Goal: Task Accomplishment & Management: Manage account settings

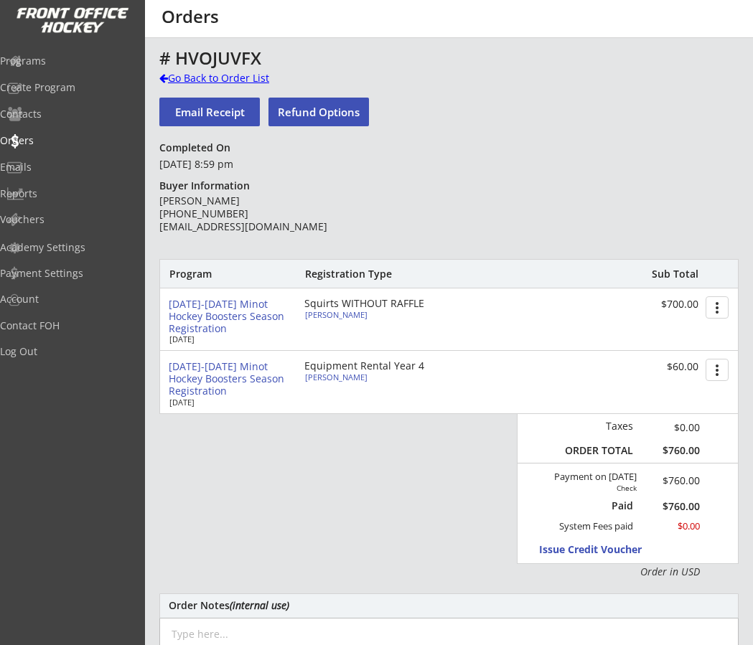
click at [169, 75] on div "Go Back to Order List" at bounding box center [233, 78] width 148 height 14
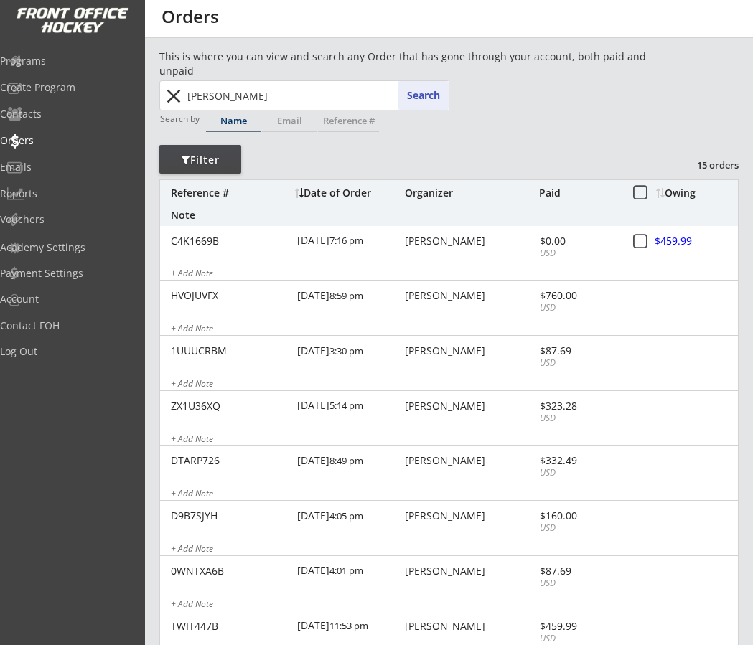
click at [166, 98] on button "close" at bounding box center [174, 96] width 24 height 23
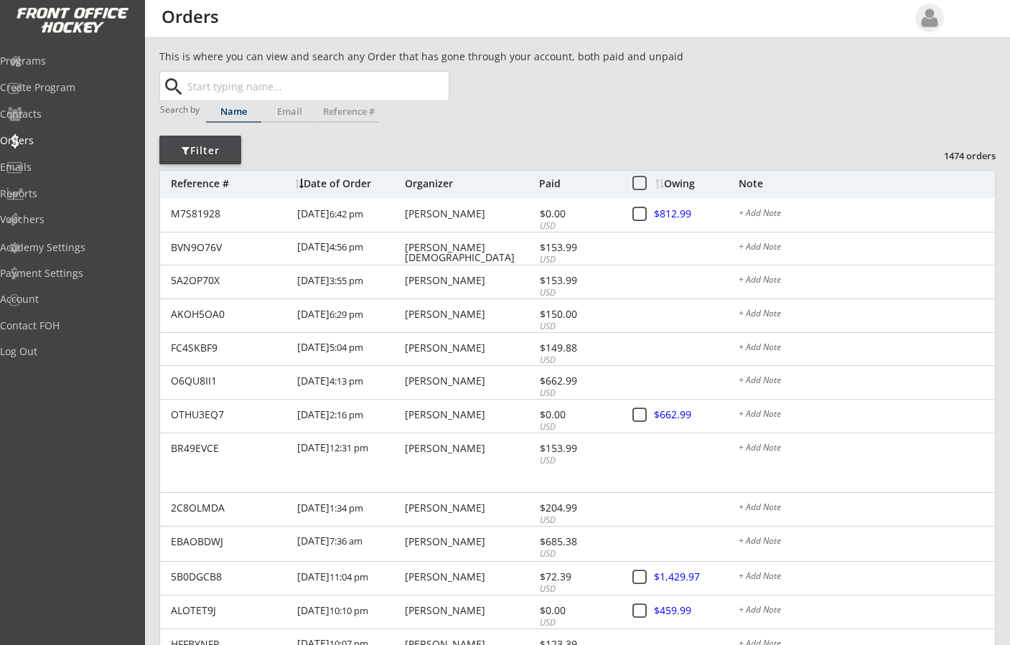
click at [322, 182] on div "Date of Order" at bounding box center [348, 184] width 106 height 10
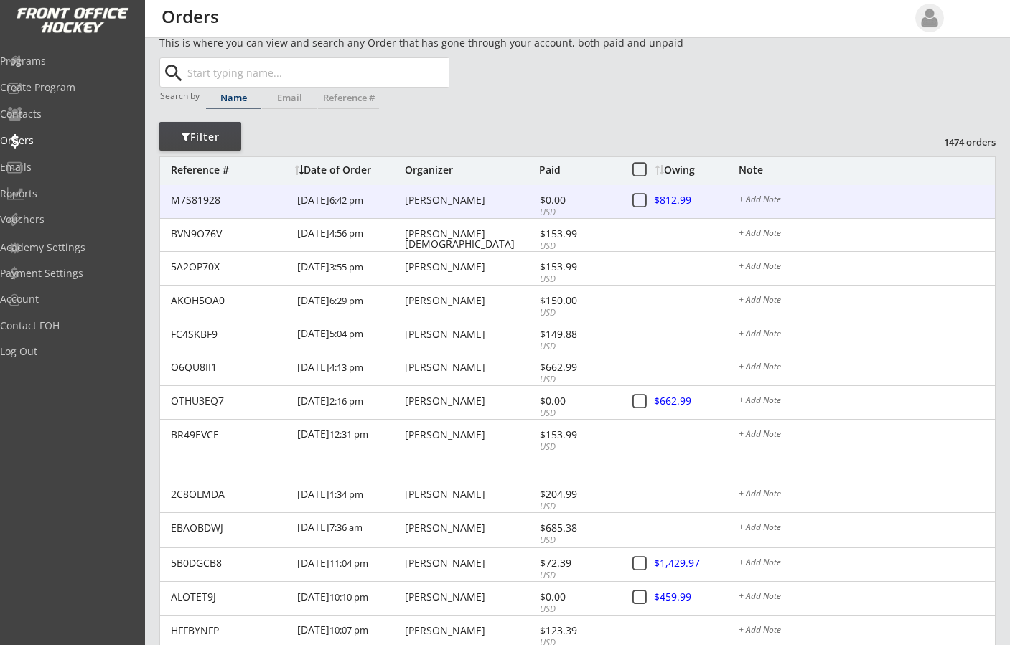
scroll to position [18, 0]
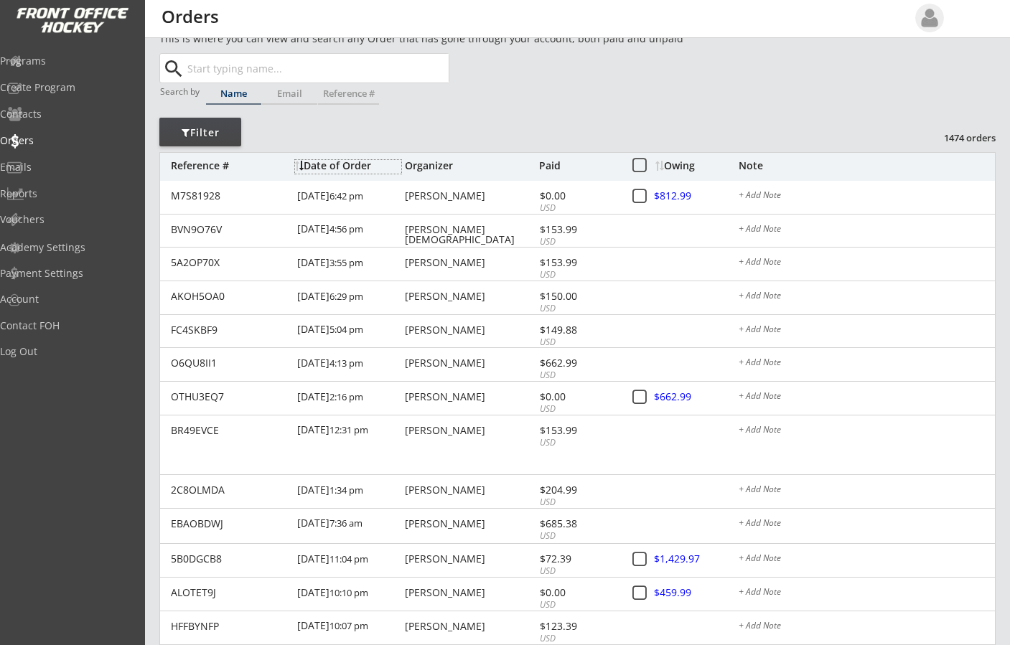
click at [263, 73] on input "text" at bounding box center [317, 68] width 264 height 29
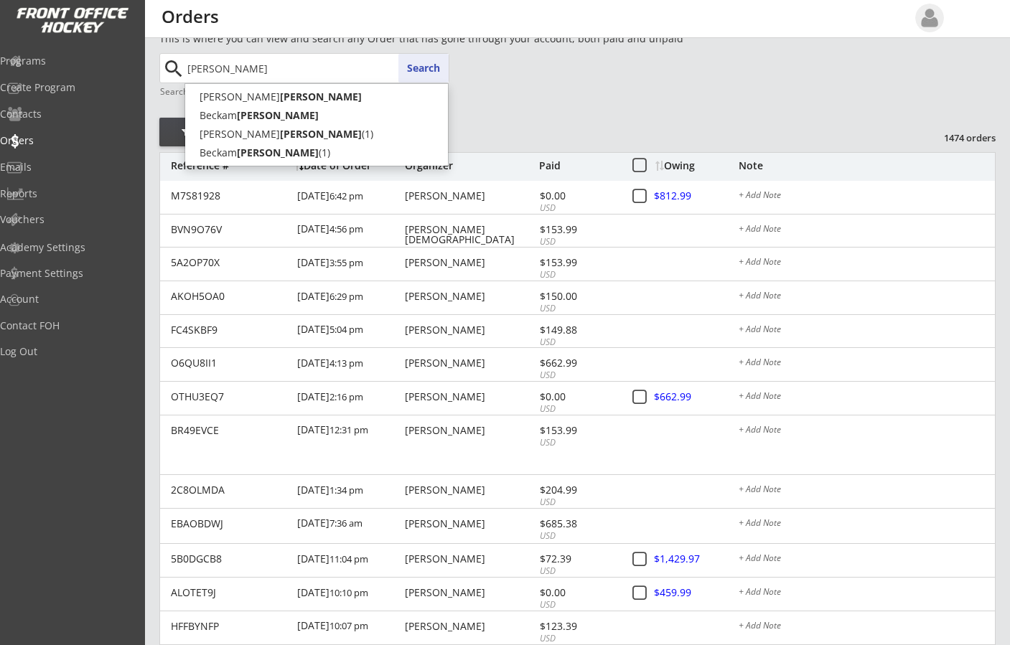
type input "[PERSON_NAME]"
click at [448, 61] on button "Search" at bounding box center [423, 68] width 50 height 29
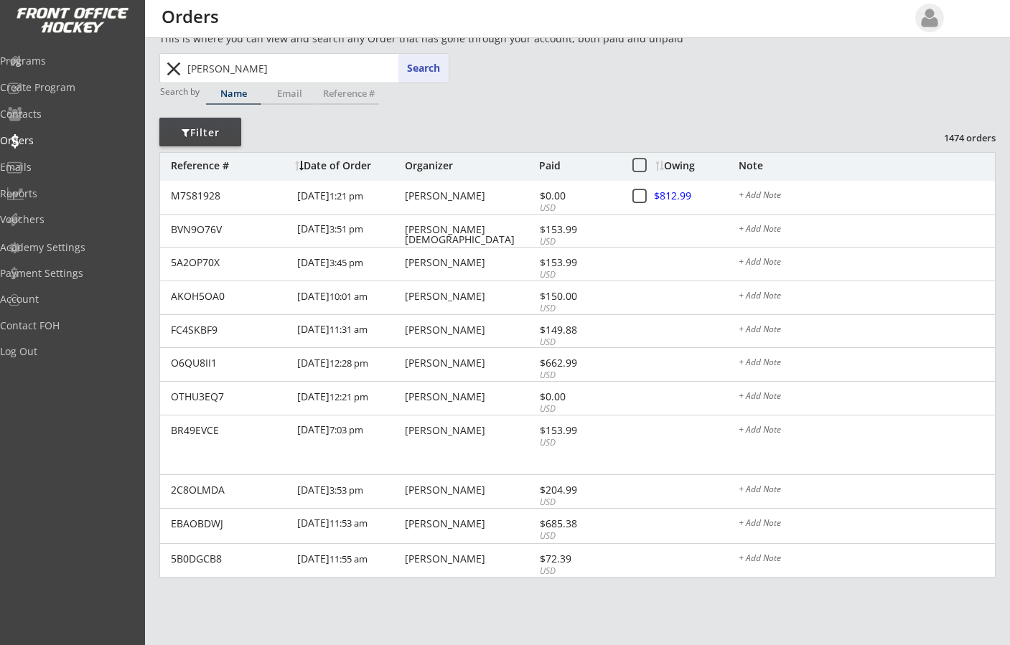
click at [426, 66] on button "Search" at bounding box center [423, 68] width 50 height 29
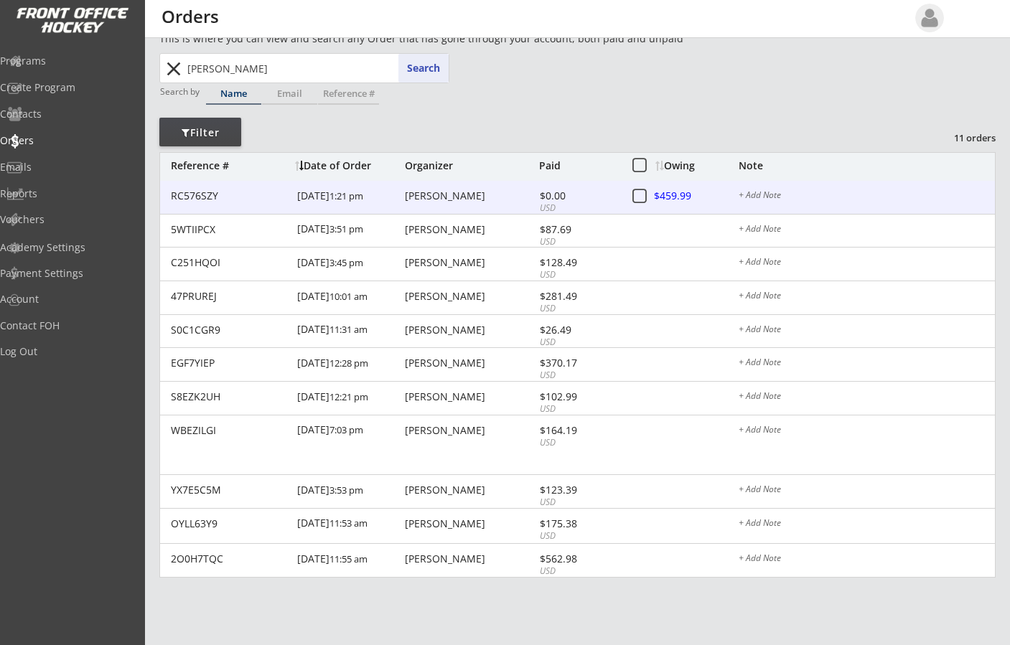
click at [466, 187] on div "RC576SZY [DATE] 1:21 pm [PERSON_NAME] $0.00 USD $459.99 + Add Note" at bounding box center [577, 198] width 835 height 34
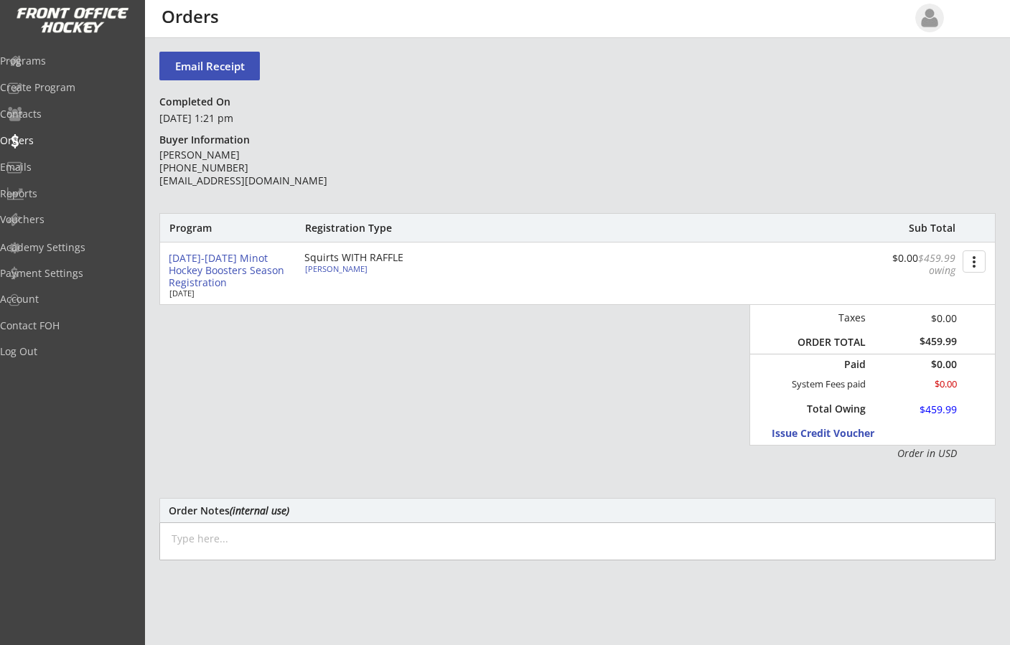
scroll to position [54, 0]
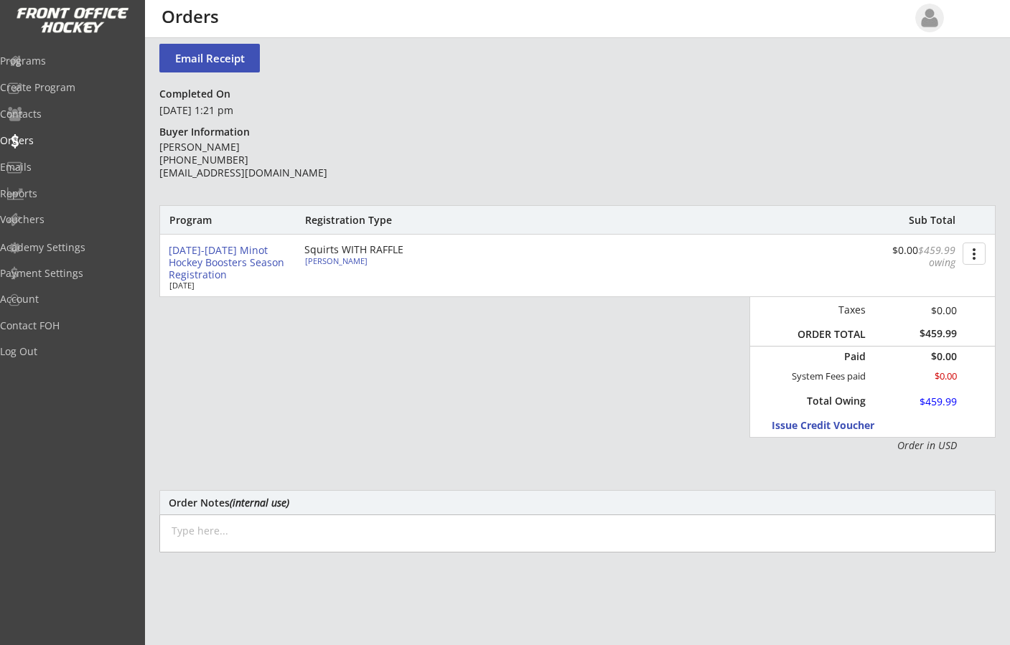
click at [370, 249] on div "Squirts WITH RAFFLE" at bounding box center [386, 250] width 165 height 10
type input "Beckam"
type input "[PERSON_NAME]"
type input "[DEMOGRAPHIC_DATA]"
type input "[STREET_ADDRESS]"
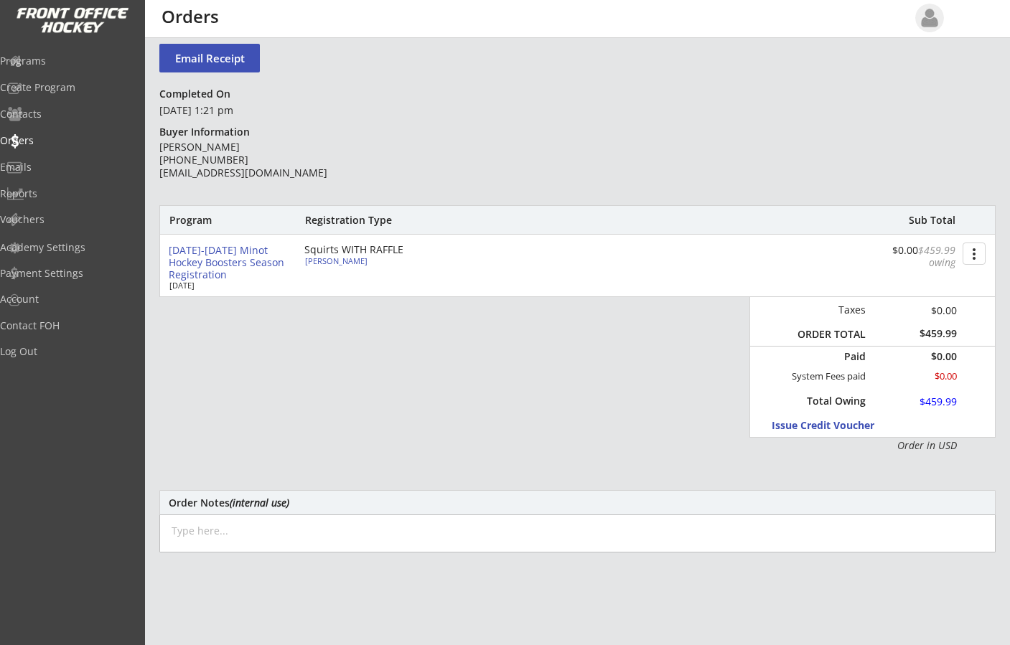
select select ""Squirts""
select select ""Adult Small""
type input "[PERSON_NAME]"
type input "262601032BERDA"
type input "[PERSON_NAME][GEOGRAPHIC_DATA]"
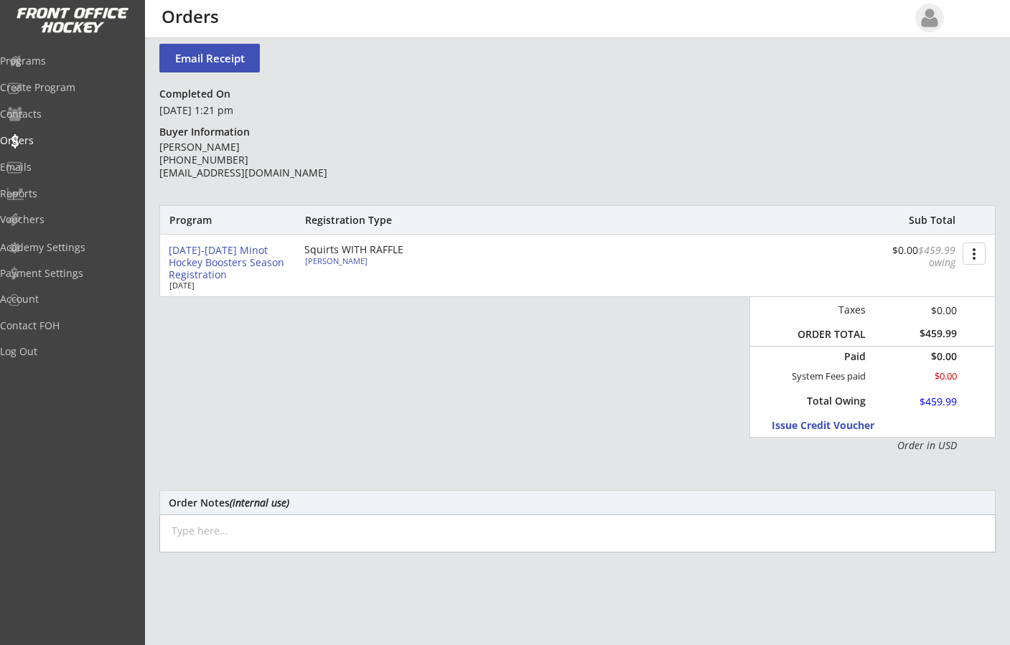
type input "Yes"
select select ""Yes""
type input "[EMAIL_ADDRESS][DOMAIN_NAME]"
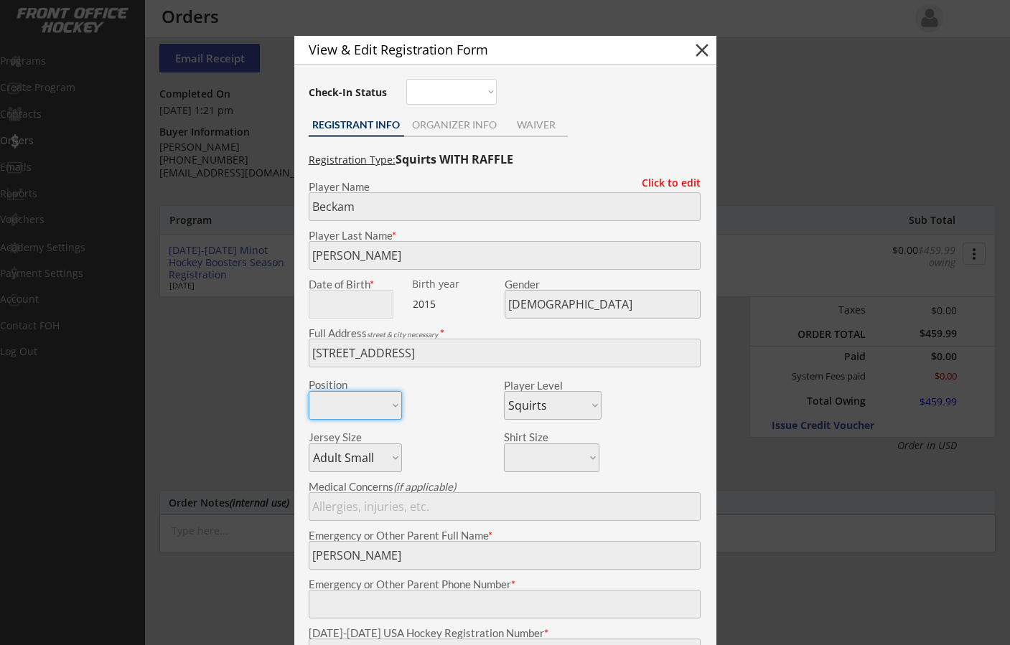
click at [696, 51] on button "close" at bounding box center [702, 50] width 22 height 22
select select ""PLACEHOLDER_1427118222253""
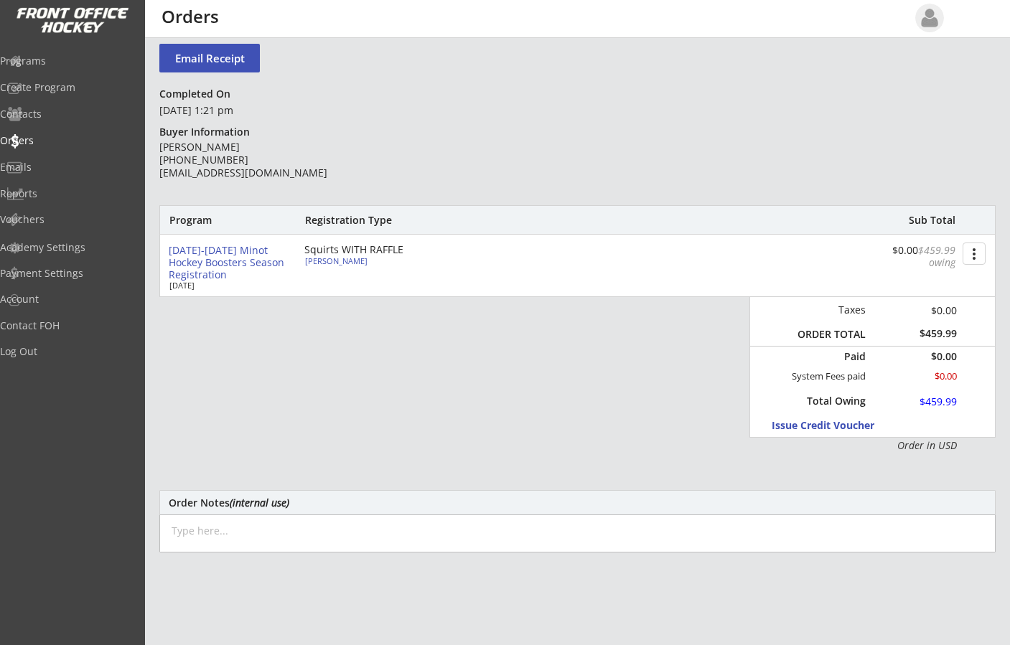
drag, startPoint x: 599, startPoint y: 380, endPoint x: 609, endPoint y: 378, distance: 9.6
click at [599, 380] on div "Program Registration Type Sub Total [DATE]-[DATE] Minot Hockey Boosters Season …" at bounding box center [577, 329] width 836 height 248
click at [347, 261] on div "[PERSON_NAME]" at bounding box center [385, 261] width 160 height 8
type input "Beckam"
type input "[PERSON_NAME]"
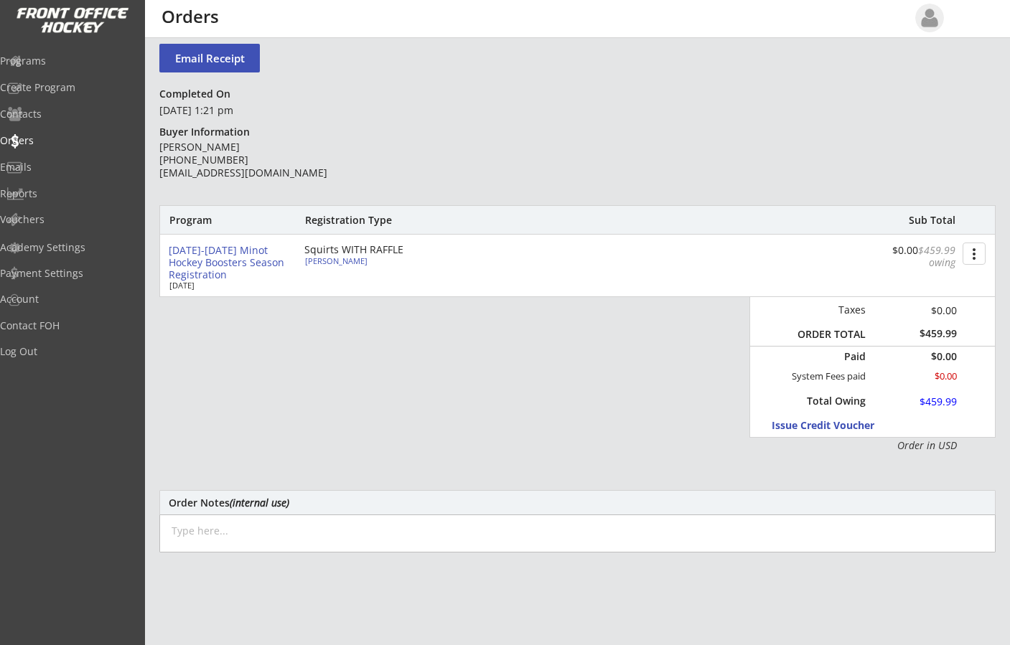
type input "[DEMOGRAPHIC_DATA]"
type input "[STREET_ADDRESS]"
select select ""Squirts""
select select ""Adult Small""
type input "[PERSON_NAME]"
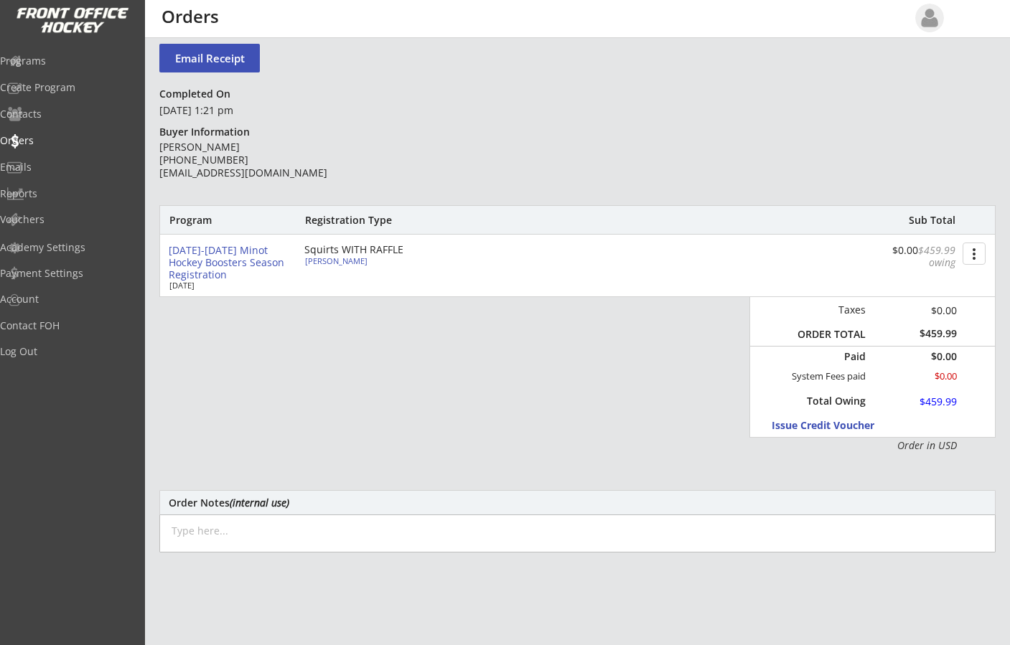
type input "262601032BERDA"
type input "[PERSON_NAME][GEOGRAPHIC_DATA]"
type input "Yes"
select select ""Yes""
type input "[EMAIL_ADDRESS][DOMAIN_NAME]"
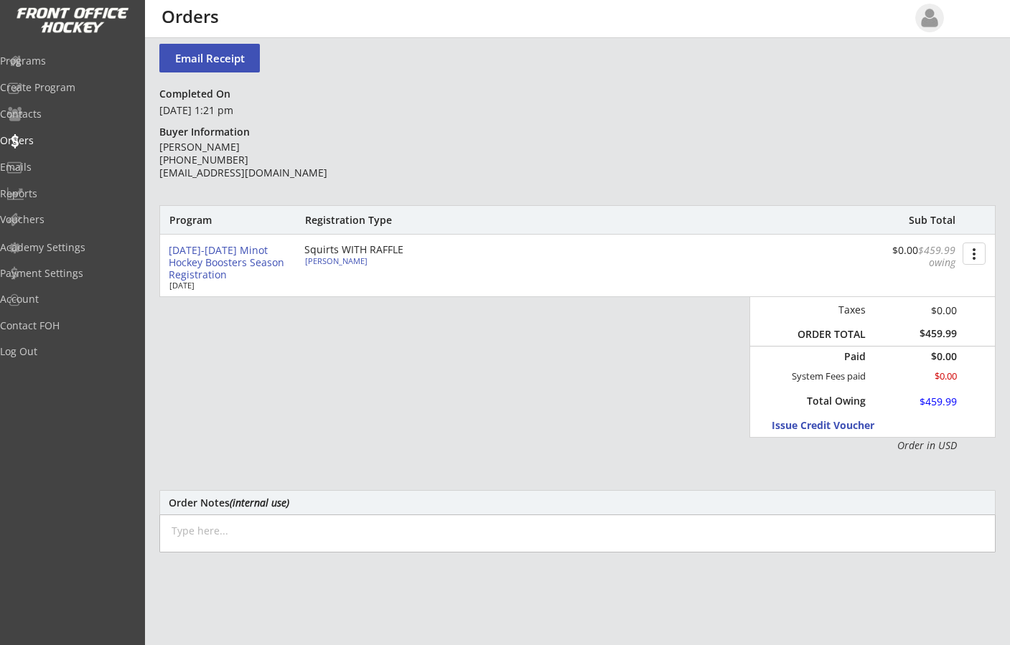
type input "[EMAIL_ADDRESS][DOMAIN_NAME]"
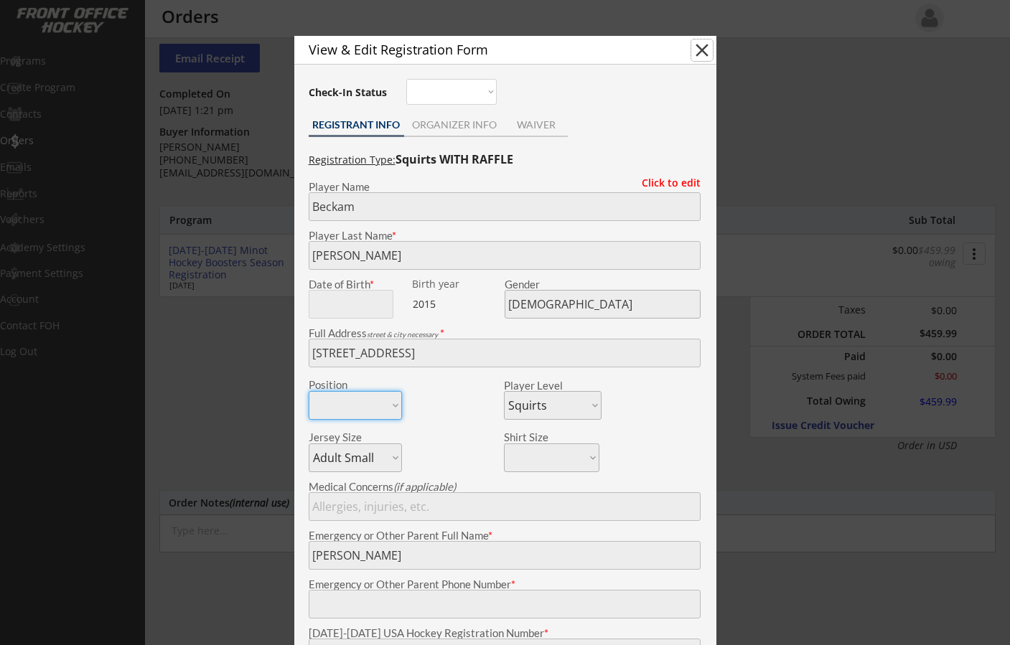
click at [700, 42] on button "close" at bounding box center [702, 50] width 22 height 22
select select ""PLACEHOLDER_1427118222253""
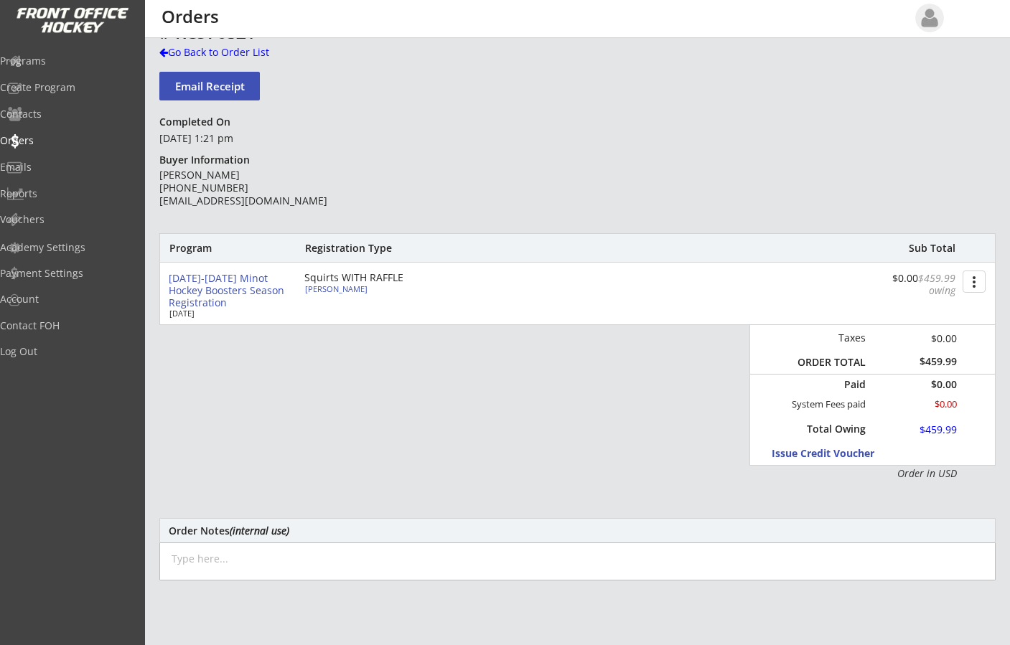
scroll to position [0, 0]
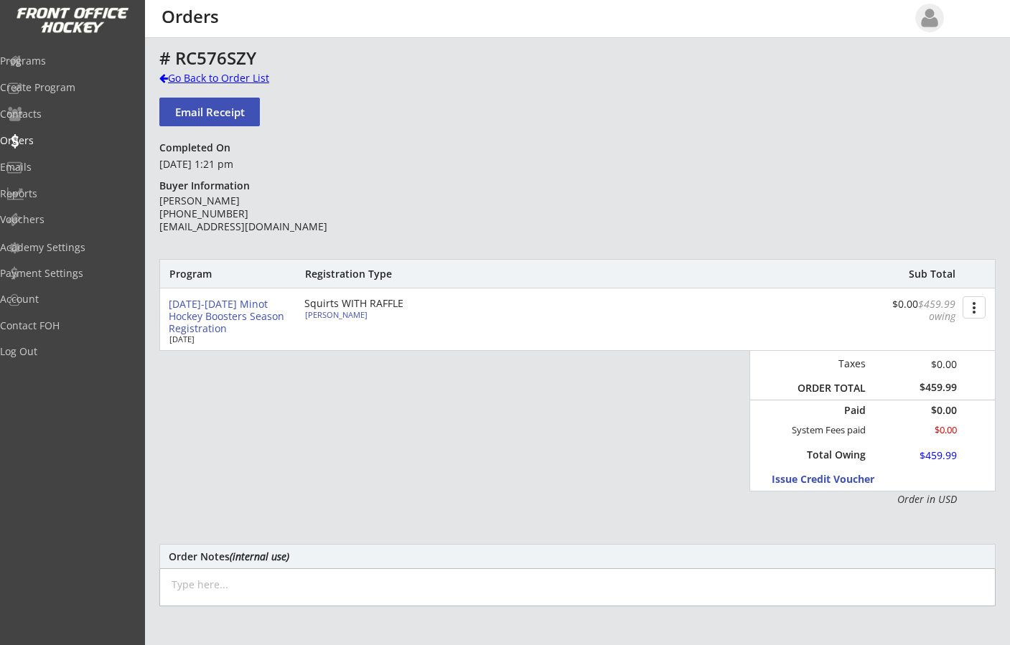
click at [161, 77] on div at bounding box center [163, 78] width 9 height 10
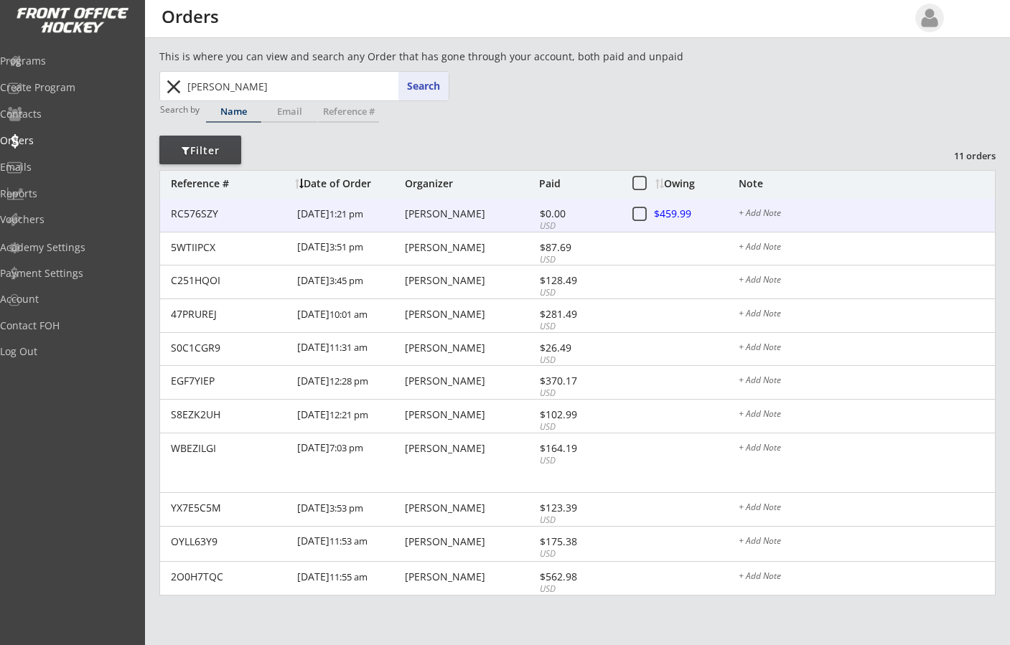
click at [665, 213] on div at bounding box center [686, 215] width 63 height 18
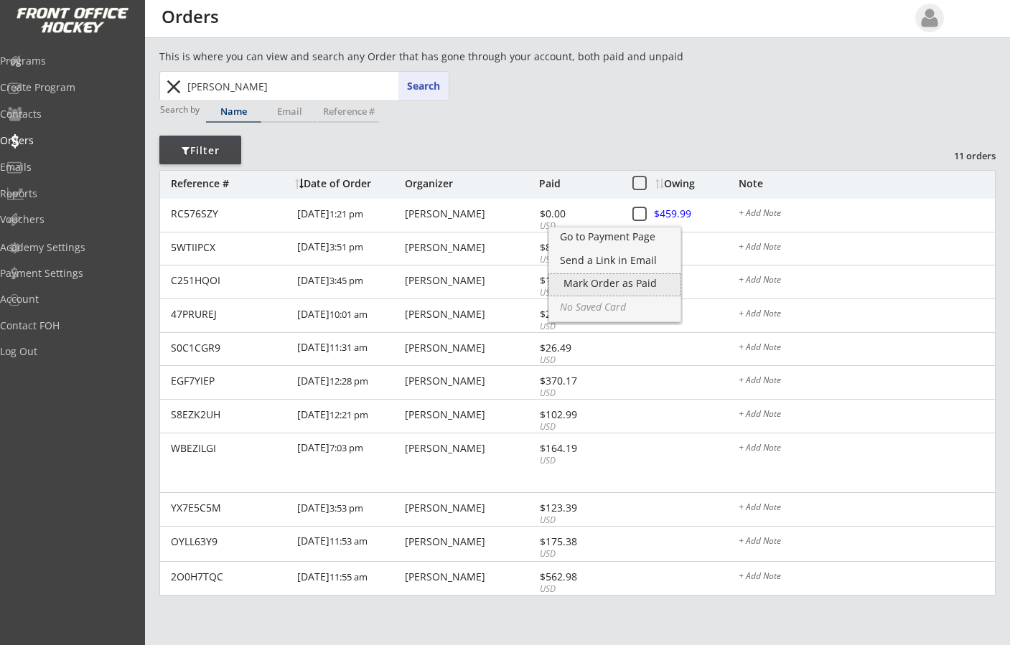
click at [633, 286] on div "Mark Order as Paid" at bounding box center [615, 284] width 103 height 10
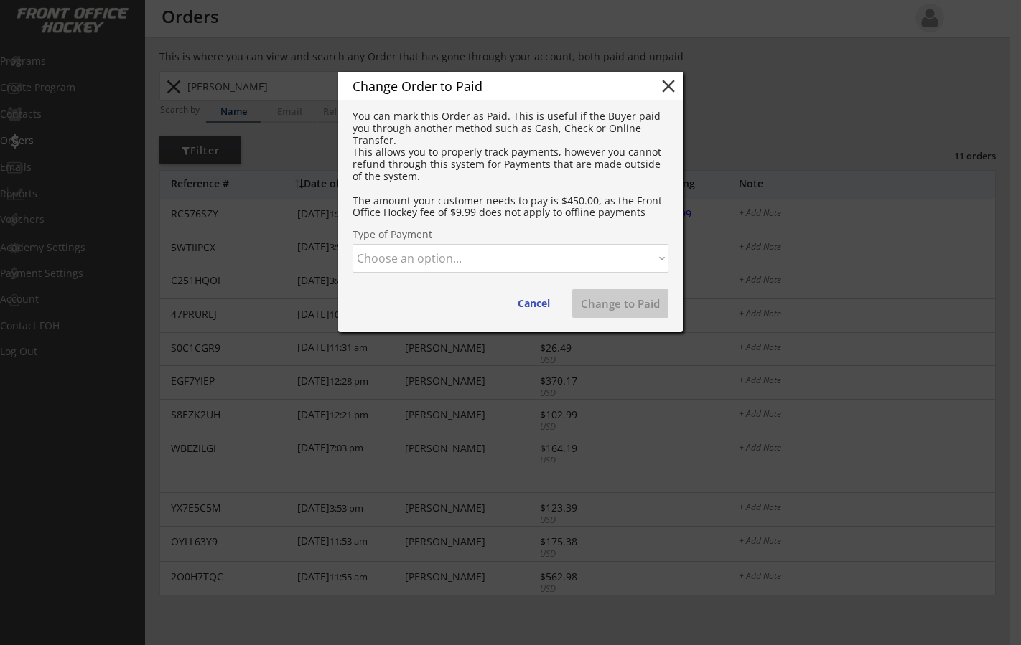
click at [523, 269] on select "Choose an option... Cash Check Credit Card Online Transfer Paypal Venmo Other" at bounding box center [511, 258] width 316 height 29
click at [353, 244] on select "Choose an option... Cash Check Credit Card Online Transfer Paypal Venmo Other" at bounding box center [511, 258] width 316 height 29
click at [615, 307] on button "Change to Paid" at bounding box center [620, 303] width 96 height 29
select select ""PLACEHOLDER_1427118222253""
